Goal: Transaction & Acquisition: Purchase product/service

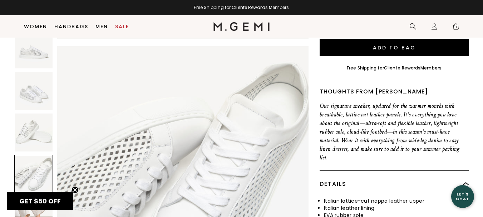
scroll to position [225, 0]
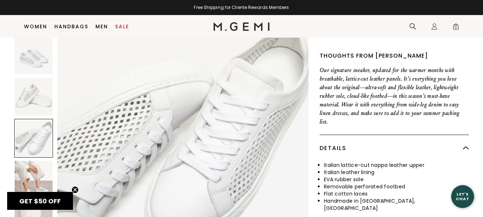
click at [466, 145] on img at bounding box center [466, 148] width 6 height 6
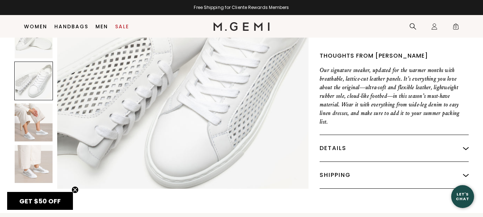
click at [346, 167] on div "Shipping" at bounding box center [394, 175] width 149 height 26
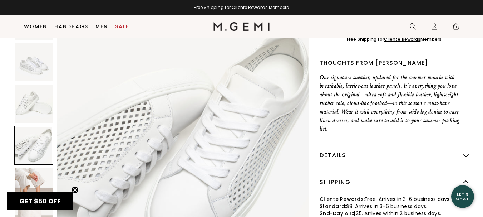
scroll to position [261, 0]
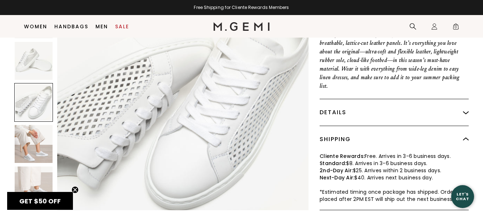
click at [467, 109] on img at bounding box center [466, 112] width 6 height 6
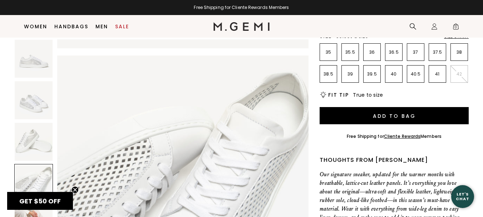
scroll to position [117, 0]
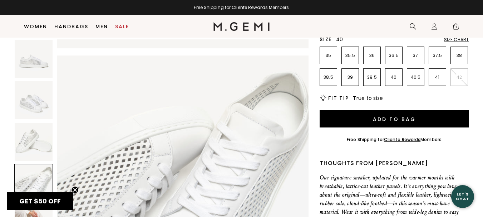
click at [396, 78] on p "40" at bounding box center [394, 77] width 17 height 6
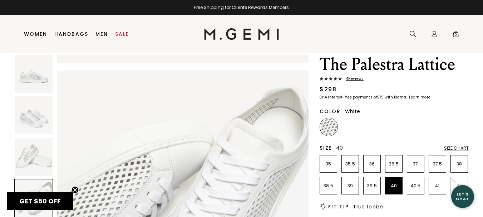
scroll to position [19, 0]
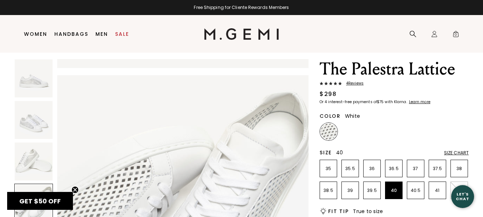
click at [450, 150] on div "Size Chart" at bounding box center [456, 153] width 25 height 6
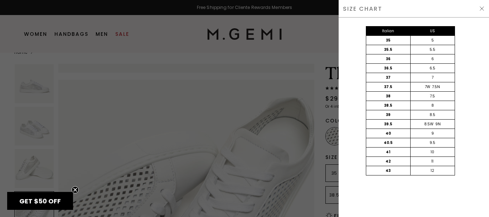
scroll to position [774, 0]
click at [467, 135] on div "Italian US 35 5 35.5 5.5 36 6 36.5 6.5 37 7 37.5 7W 7.5N 38 7.5 38.5 8 39 8.5 3…" at bounding box center [410, 108] width 150 height 181
click at [73, 190] on circle "Close teaser" at bounding box center [75, 189] width 7 height 7
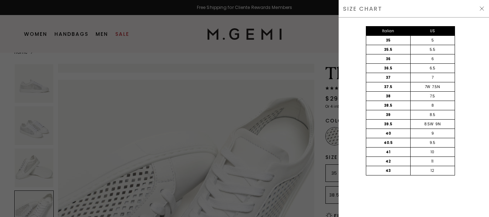
click at [434, 133] on div "9" at bounding box center [432, 133] width 44 height 9
click at [390, 133] on div "40" at bounding box center [388, 133] width 44 height 9
drag, startPoint x: 253, startPoint y: 48, endPoint x: 251, endPoint y: 52, distance: 4.3
click at [251, 52] on div at bounding box center [244, 108] width 489 height 217
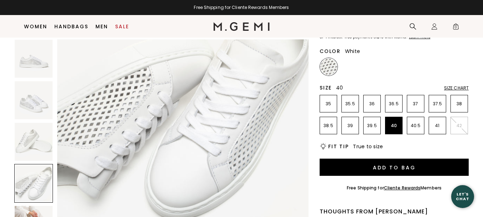
scroll to position [71, 0]
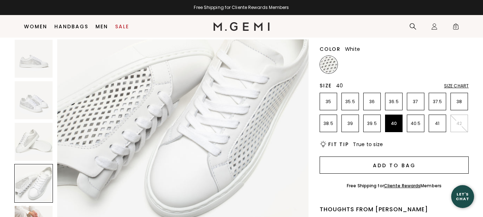
click at [369, 167] on button "Add to Bag" at bounding box center [394, 164] width 149 height 17
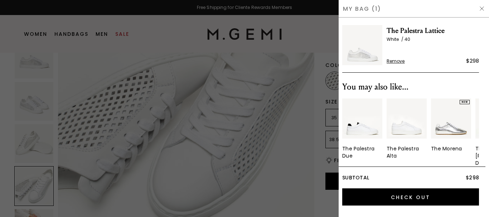
scroll to position [0, 0]
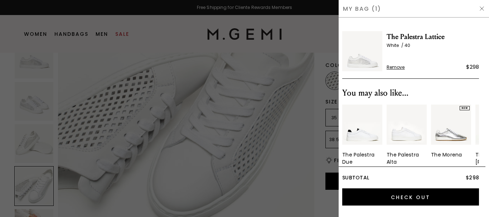
click at [89, 107] on div at bounding box center [244, 108] width 489 height 217
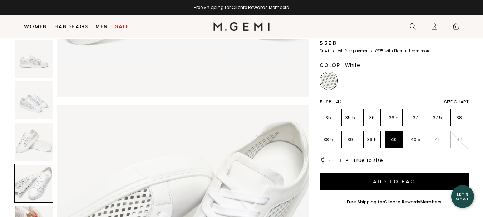
scroll to position [688, 0]
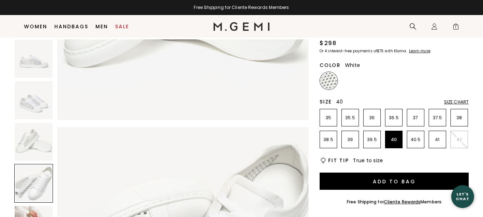
click at [34, 102] on img at bounding box center [34, 100] width 38 height 38
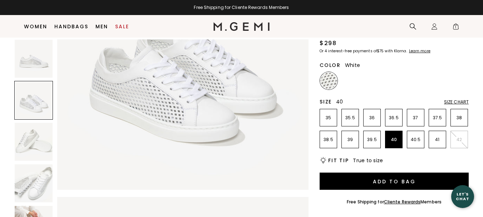
scroll to position [361, 0]
click at [39, 56] on img at bounding box center [34, 59] width 38 height 38
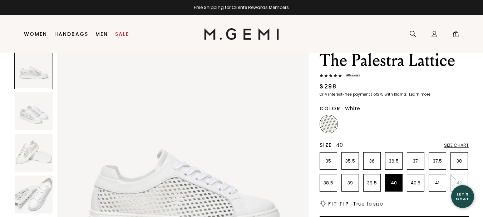
scroll to position [15, 0]
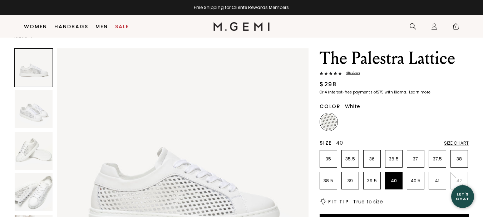
scroll to position [26, 0]
